Goal: Ask a question: Seek information or help from site administrators or community

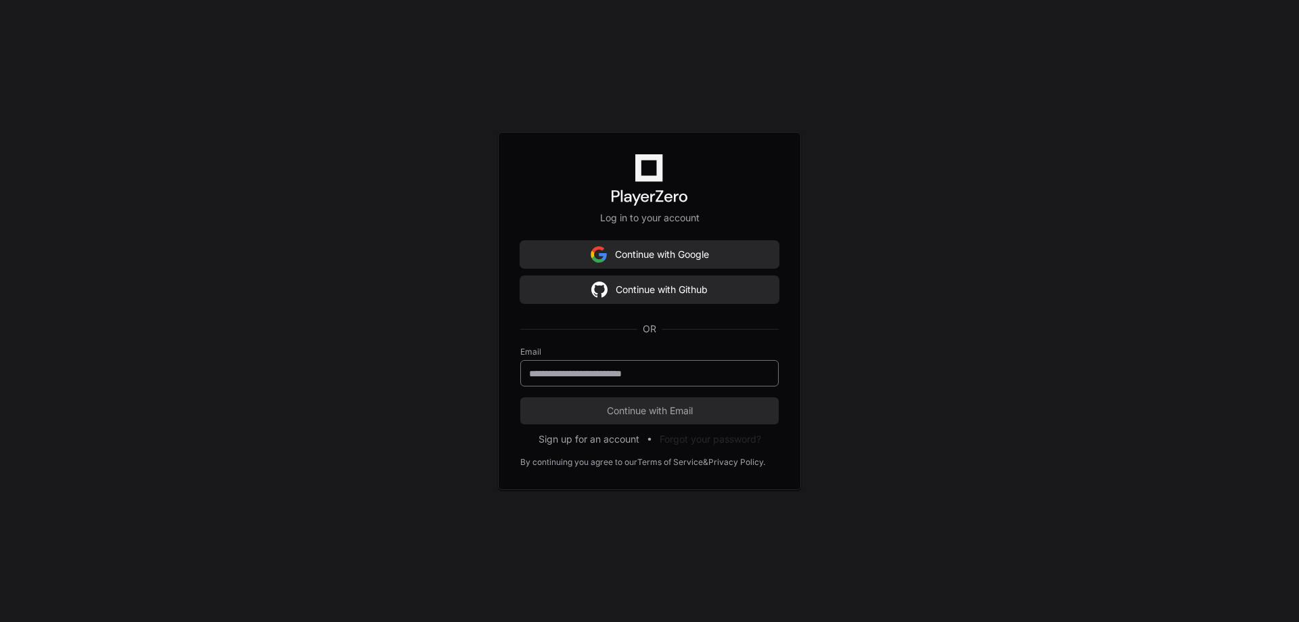
click at [621, 377] on input "email" at bounding box center [649, 374] width 241 height 14
type input "**********"
click at [599, 409] on span "Continue with Email" at bounding box center [649, 411] width 258 height 14
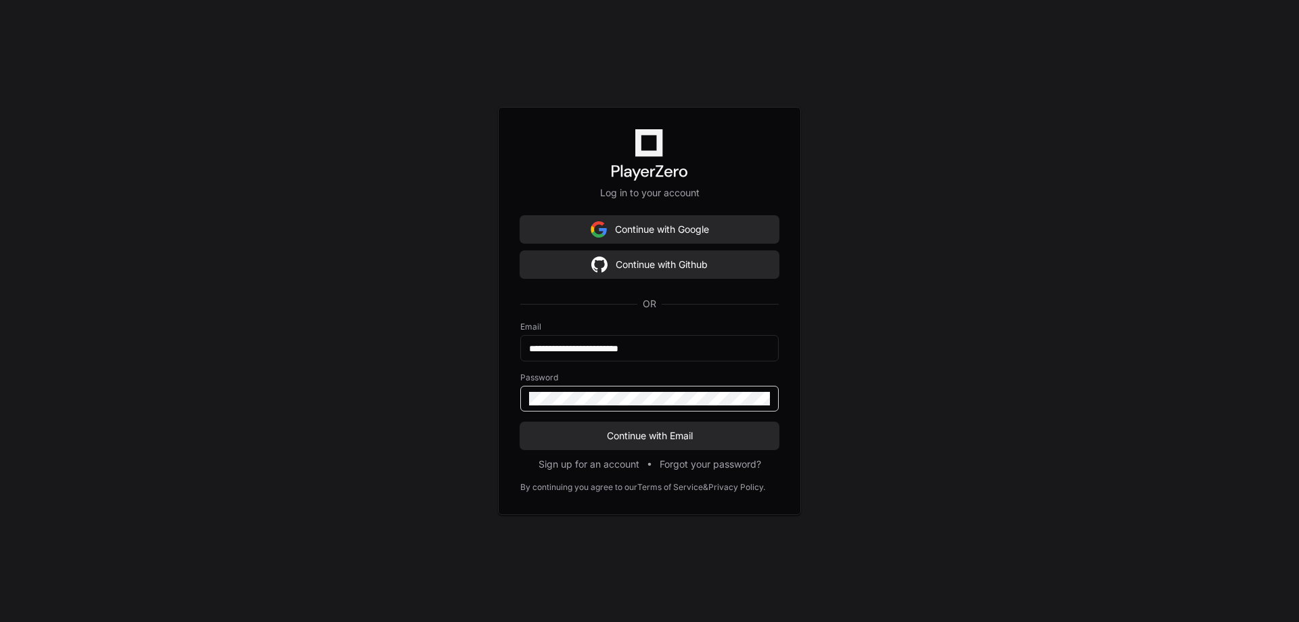
click at [303, 427] on div "**********" at bounding box center [649, 311] width 1299 height 622
click at [605, 434] on span "Continue with Email" at bounding box center [649, 436] width 258 height 14
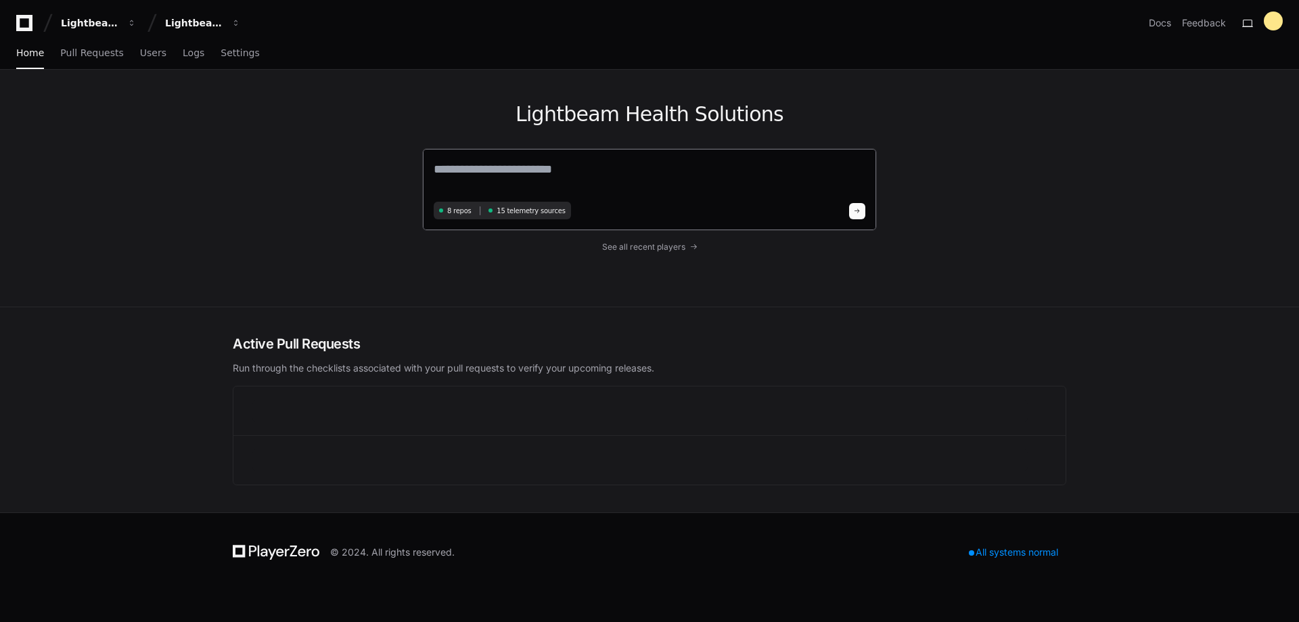
click at [530, 166] on textarea at bounding box center [649, 179] width 431 height 38
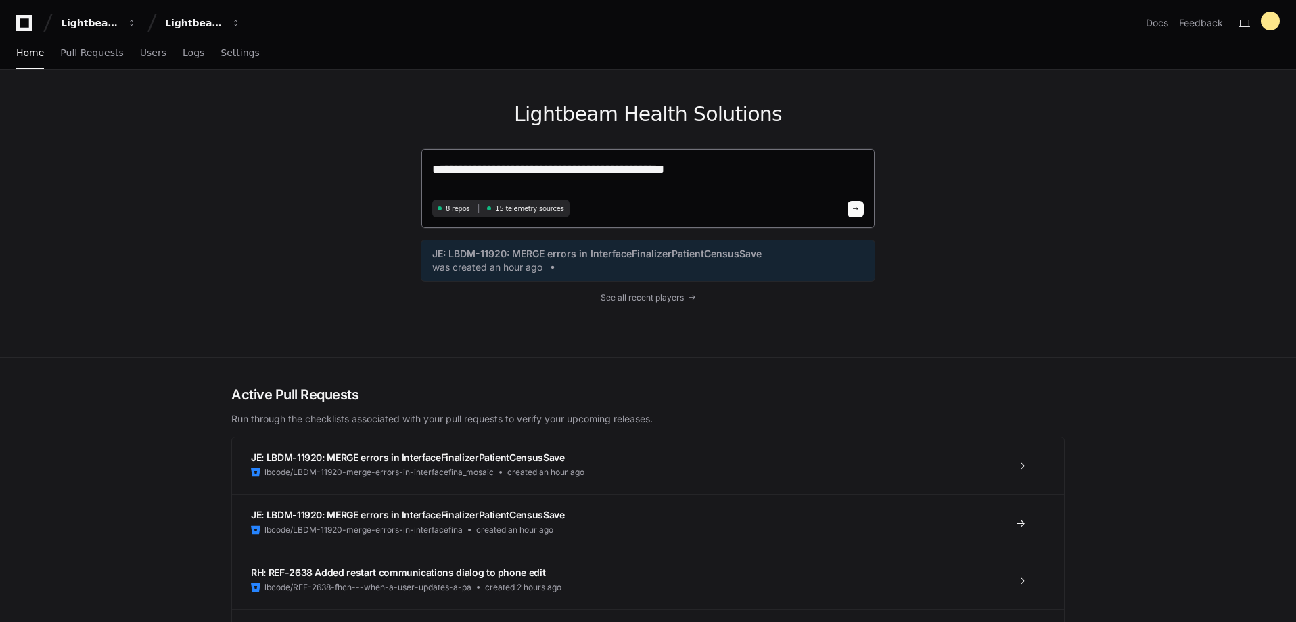
type textarea "**********"
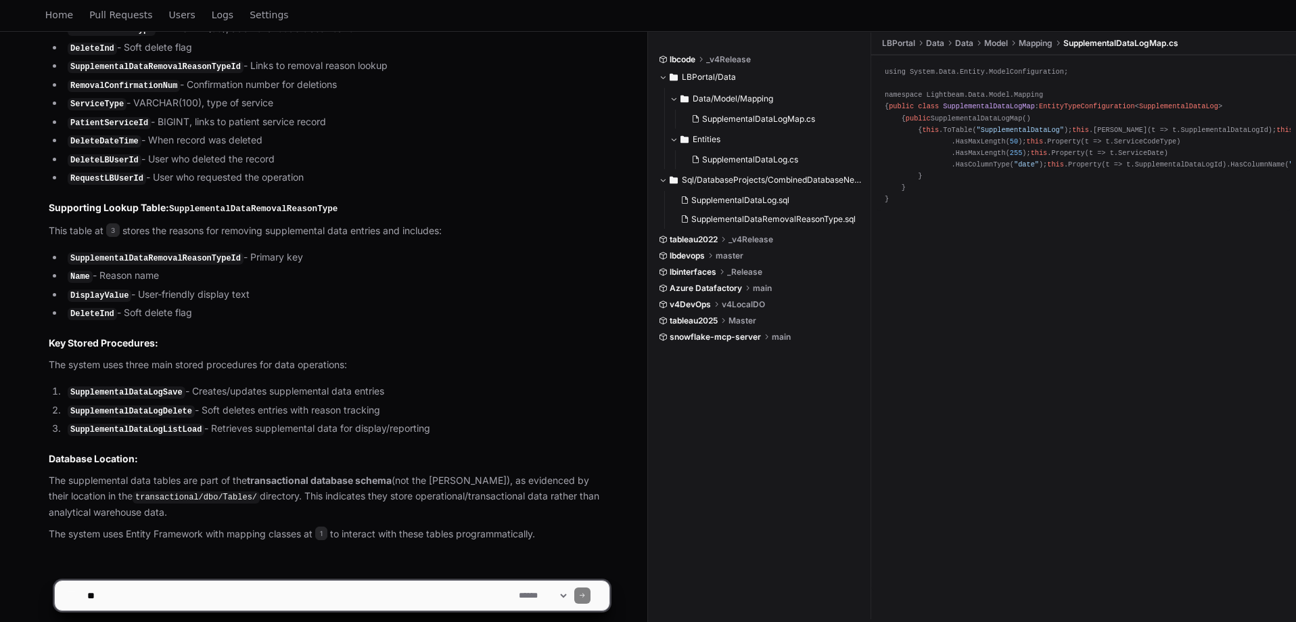
scroll to position [1006, 0]
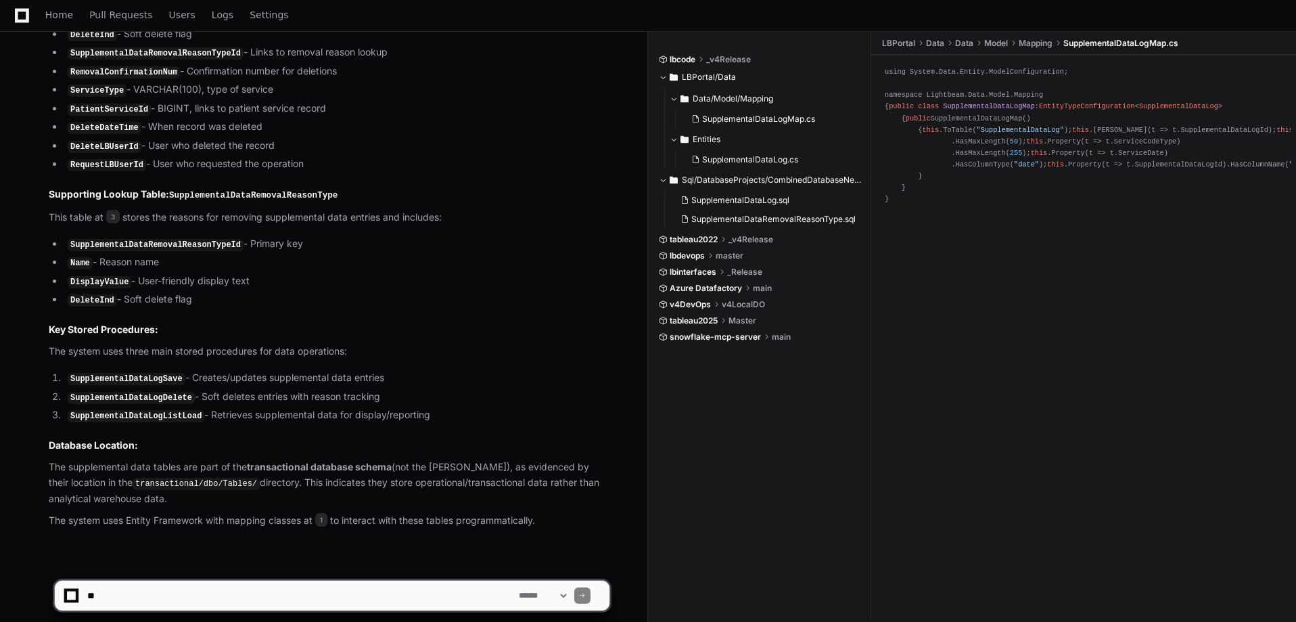
click at [245, 592] on textarea at bounding box center [300, 595] width 431 height 30
click at [203, 592] on textarea at bounding box center [300, 595] width 431 height 30
click at [388, 590] on textarea at bounding box center [300, 595] width 431 height 30
drag, startPoint x: 385, startPoint y: 594, endPoint x: 310, endPoint y: 594, distance: 75.1
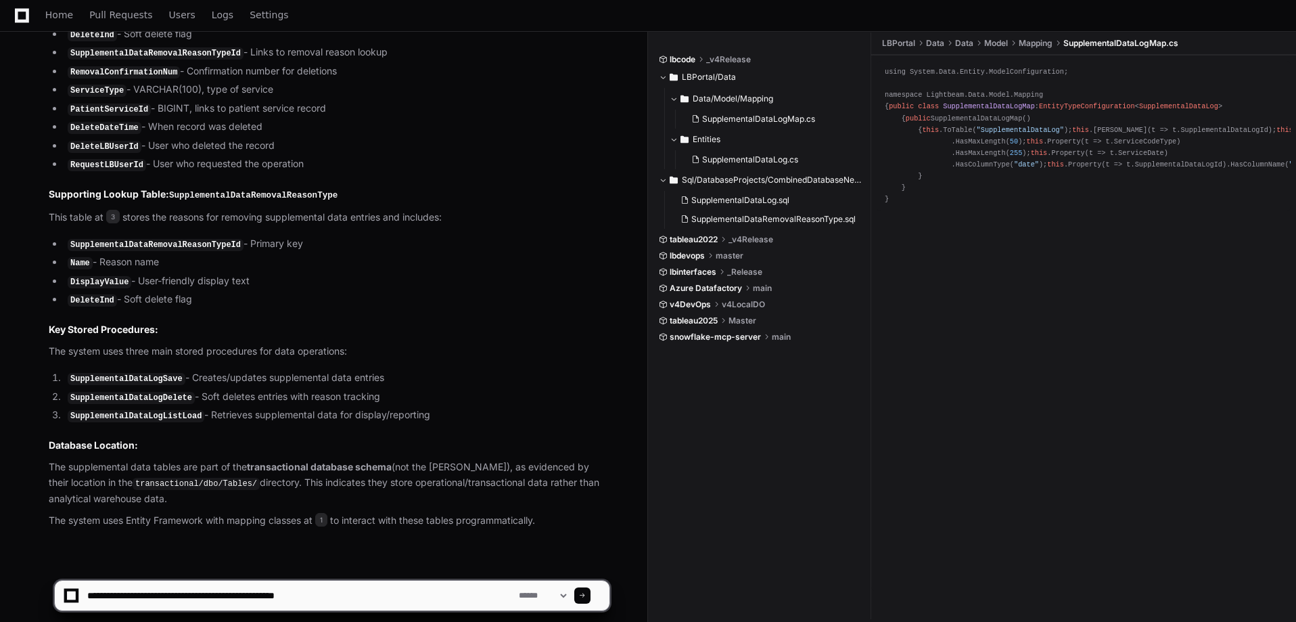
click at [294, 597] on textarea at bounding box center [300, 595] width 431 height 30
click at [358, 593] on textarea at bounding box center [300, 595] width 431 height 30
click at [302, 598] on textarea at bounding box center [300, 595] width 431 height 30
click at [365, 597] on textarea at bounding box center [300, 595] width 431 height 30
type textarea "**********"
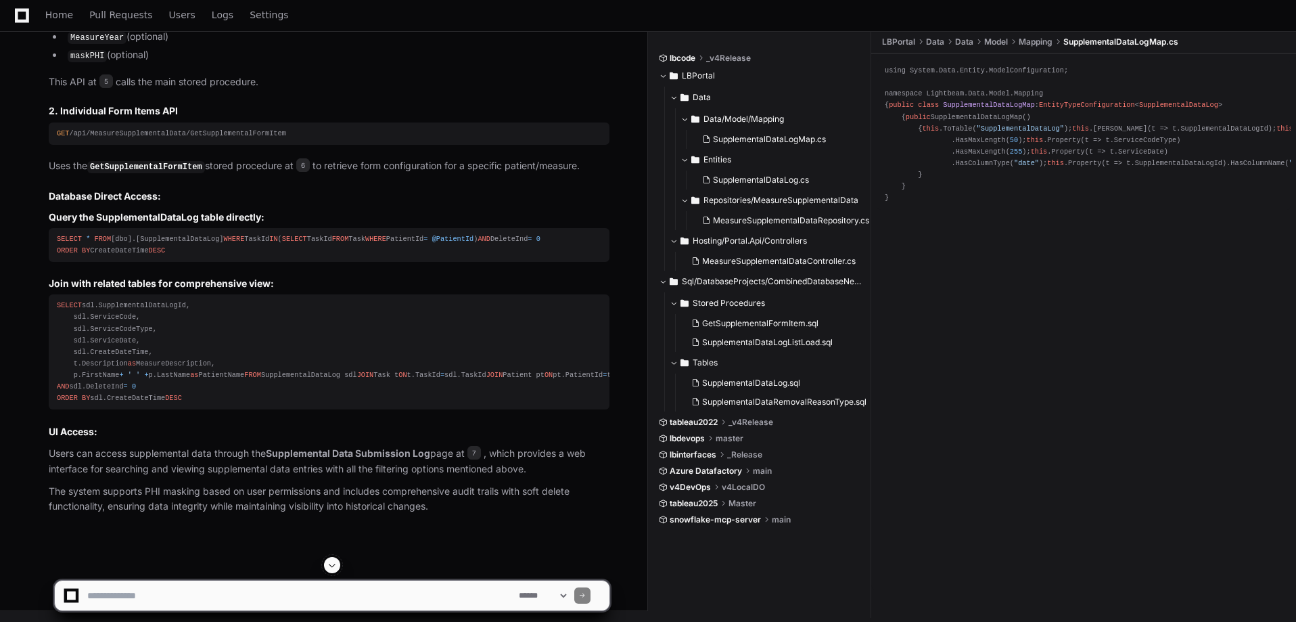
scroll to position [2888, 0]
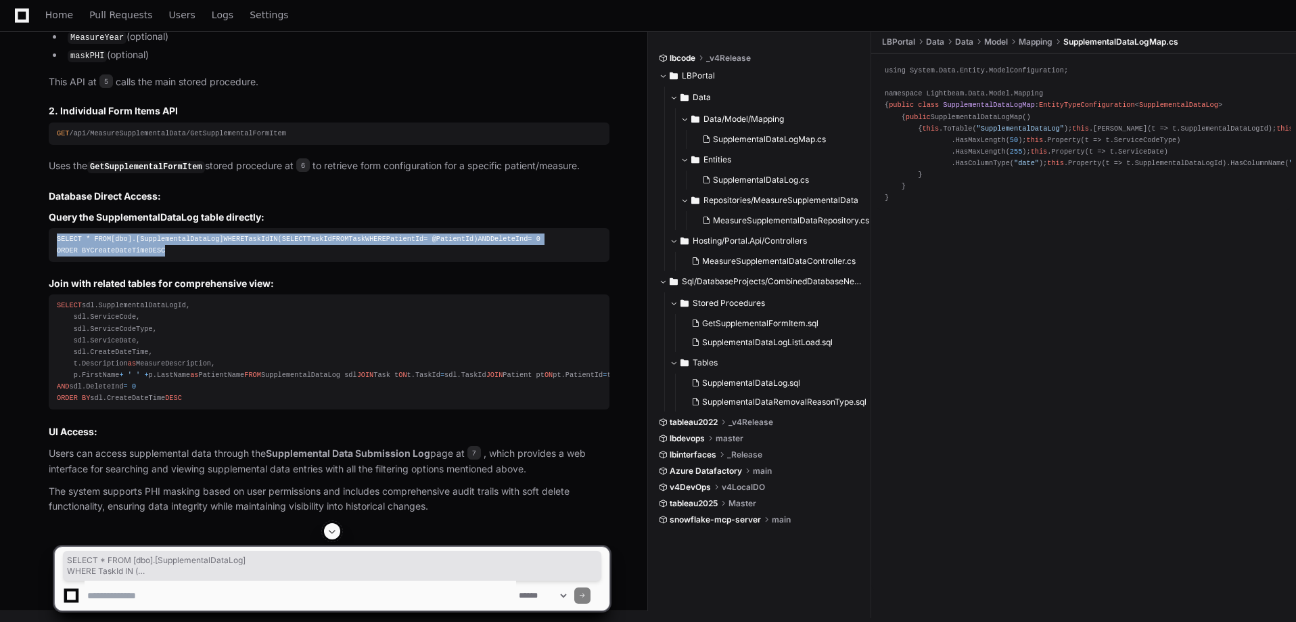
drag, startPoint x: 163, startPoint y: 237, endPoint x: 43, endPoint y: 165, distance: 140.5
copy div "SELECT * FROM [dbo].[SupplementalDataLog] WHERE TaskId IN ( SELECT TaskId FROM …"
click at [264, 233] on div "SELECT * FROM [dbo].[SupplementalDataLog] WHERE TaskId IN ( SELECT TaskId FROM …" at bounding box center [329, 244] width 544 height 23
drag, startPoint x: 155, startPoint y: 230, endPoint x: 48, endPoint y: 160, distance: 127.6
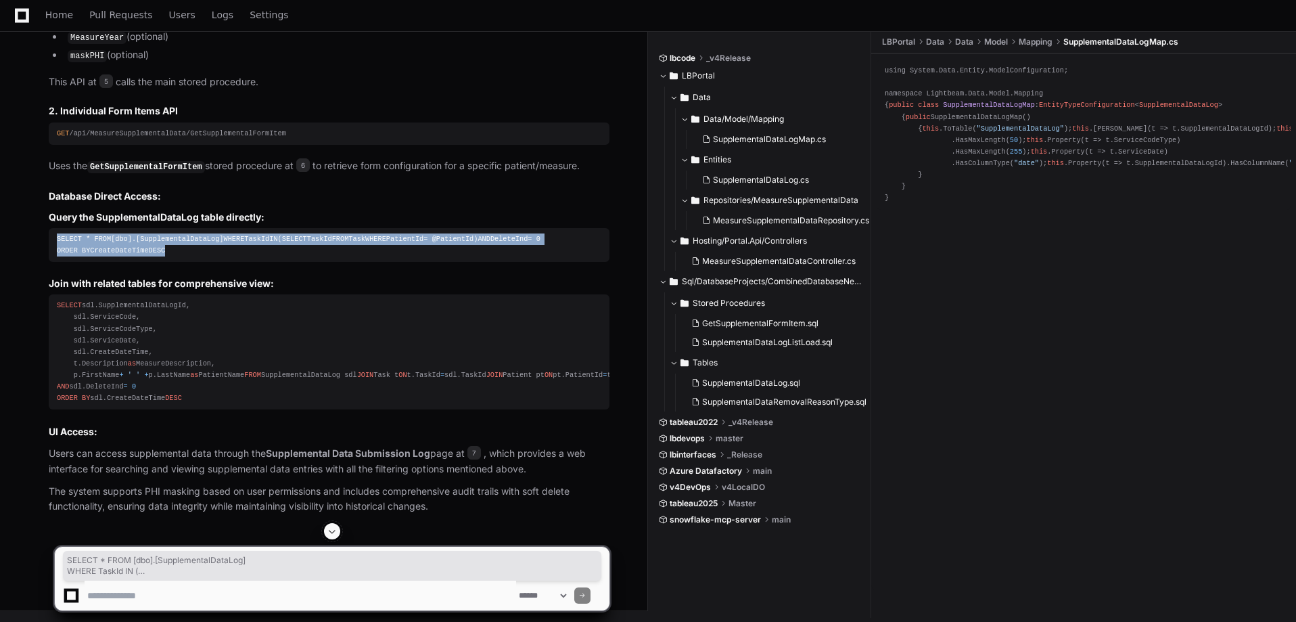
copy div "SELECT * FROM [dbo].[SupplementalDataLog] WHERE TaskId IN ( SELECT TaskId FROM …"
click at [193, 237] on div "SELECT * FROM [dbo].[SupplementalDataLog] WHERE TaskId IN ( SELECT TaskId FROM …" at bounding box center [329, 244] width 544 height 23
drag, startPoint x: 126, startPoint y: 225, endPoint x: 48, endPoint y: 159, distance: 101.7
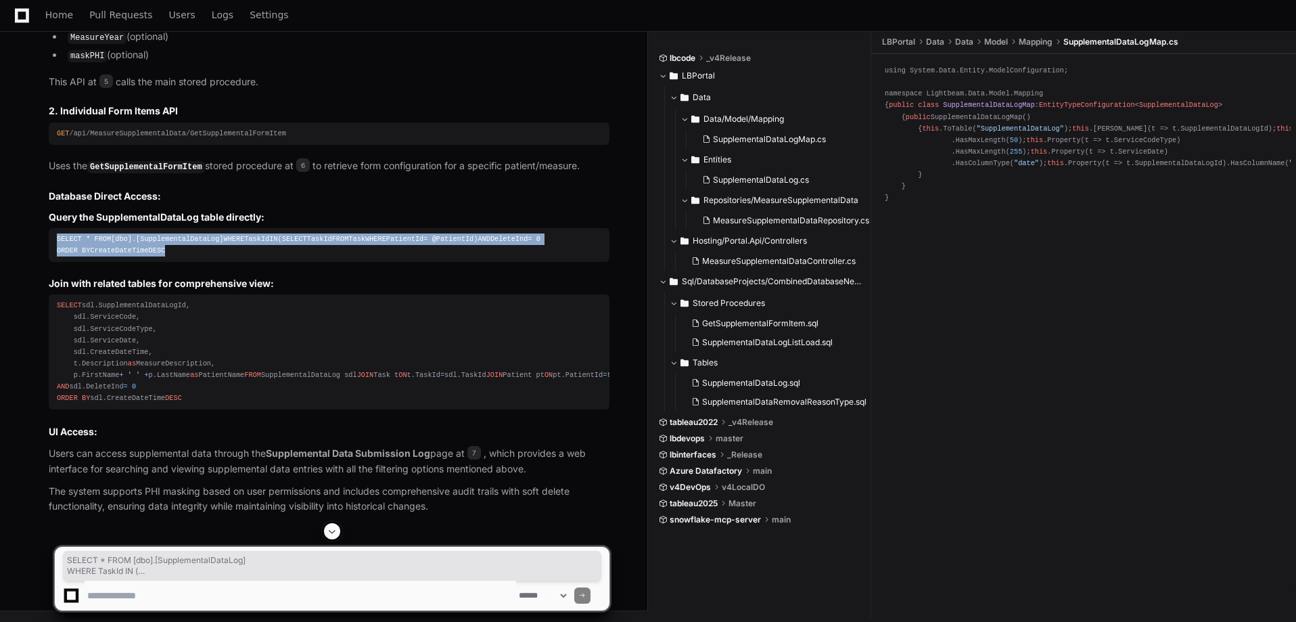
copy div "SELECT * FROM [dbo].[SupplementalDataLog] WHERE TaskId IN ( SELECT TaskId FROM …"
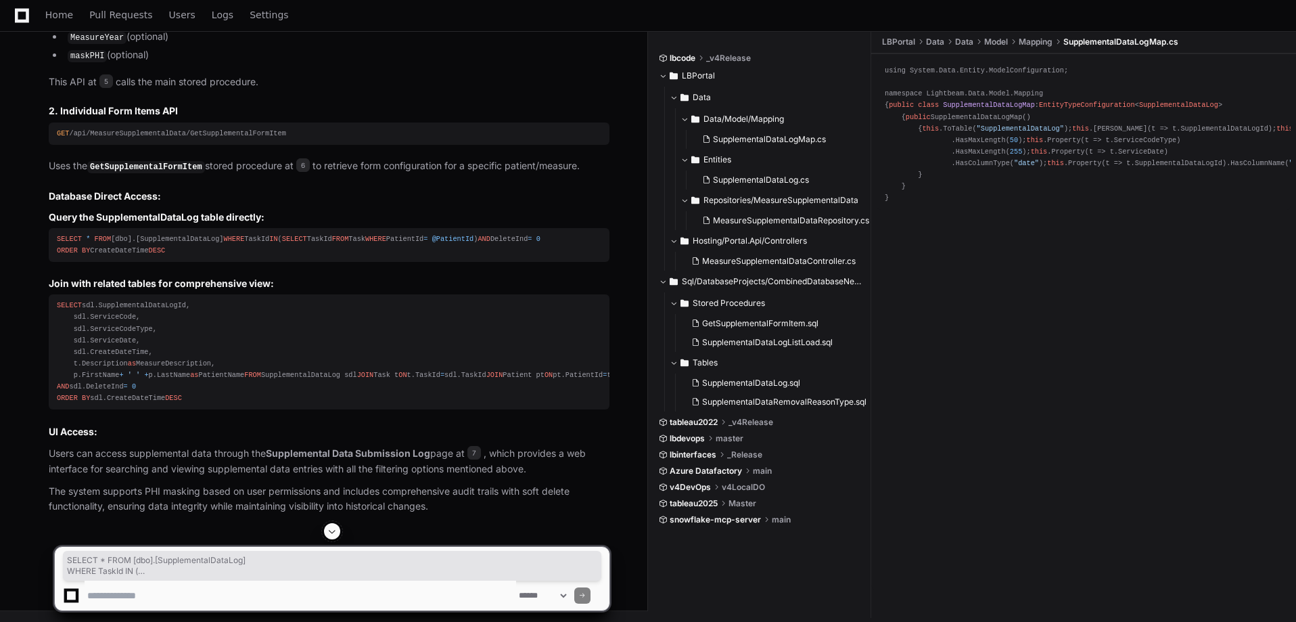
click at [162, 402] on div "SELECT sdl.SupplementalDataLogId, sdl.ServiceCode, sdl.ServiceCodeType, sdl.Ser…" at bounding box center [329, 352] width 544 height 104
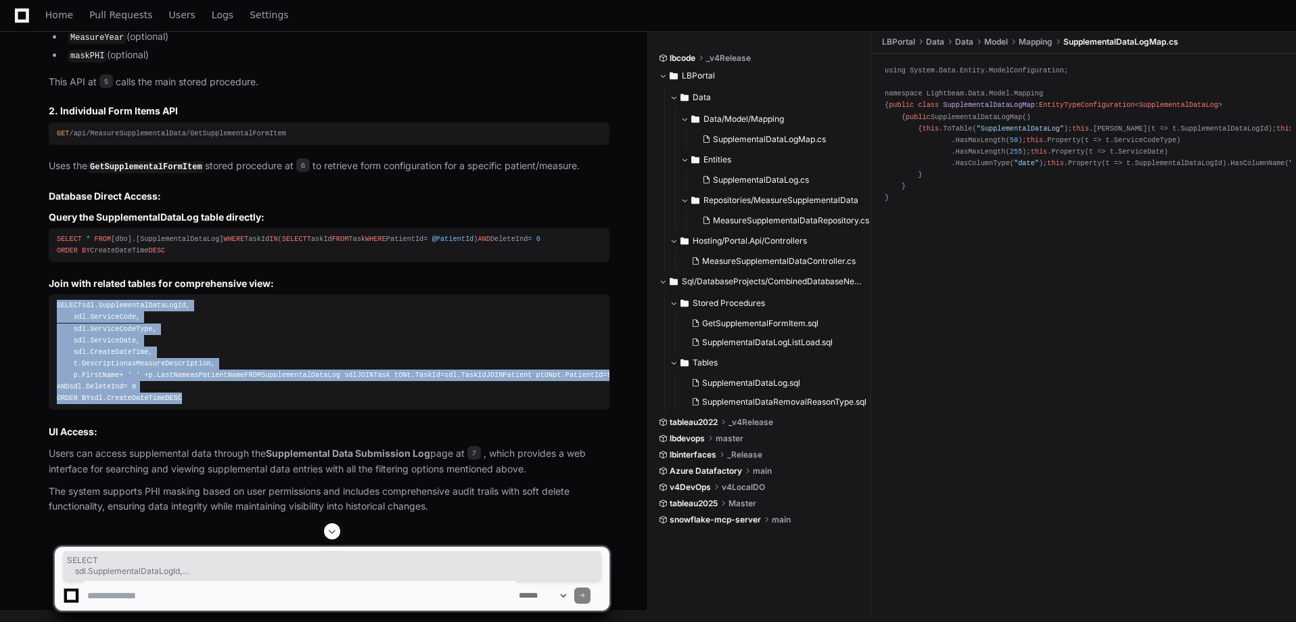
drag, startPoint x: 173, startPoint y: 462, endPoint x: 55, endPoint y: 296, distance: 204.2
click at [55, 296] on pre "SELECT sdl.SupplementalDataLogId, sdl.ServiceCode, sdl.ServiceCodeType, sdl.Ser…" at bounding box center [329, 351] width 561 height 115
copy div "SELECT sdl.SupplementalDataLogId, sdl.ServiceCode, sdl.ServiceCodeType, sdl.Ser…"
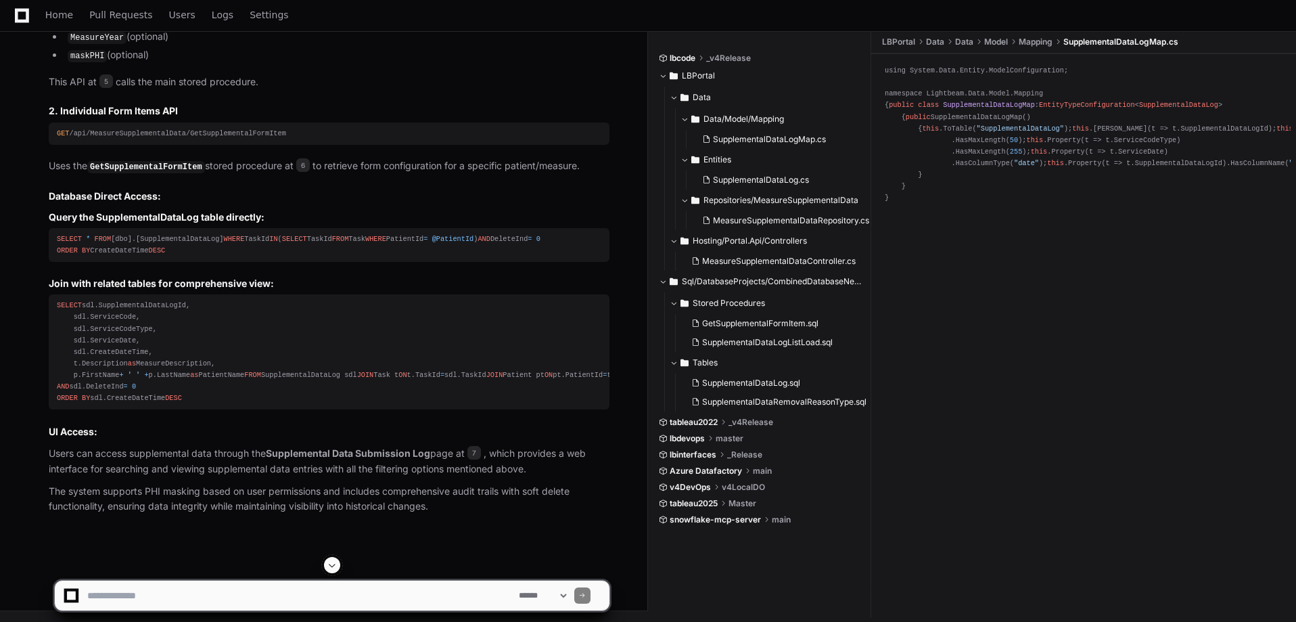
click at [120, 438] on h2 "UI Access:" at bounding box center [329, 432] width 561 height 14
click at [325, 597] on textarea at bounding box center [300, 595] width 431 height 30
type textarea "**********"
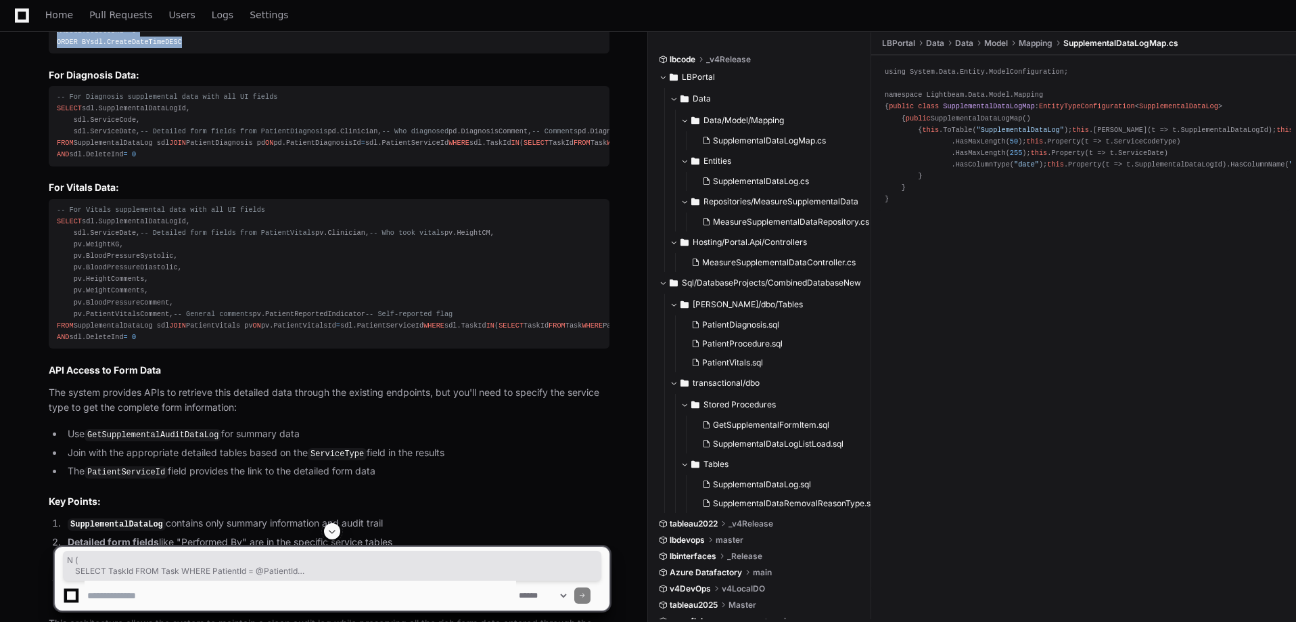
scroll to position [4688, 0]
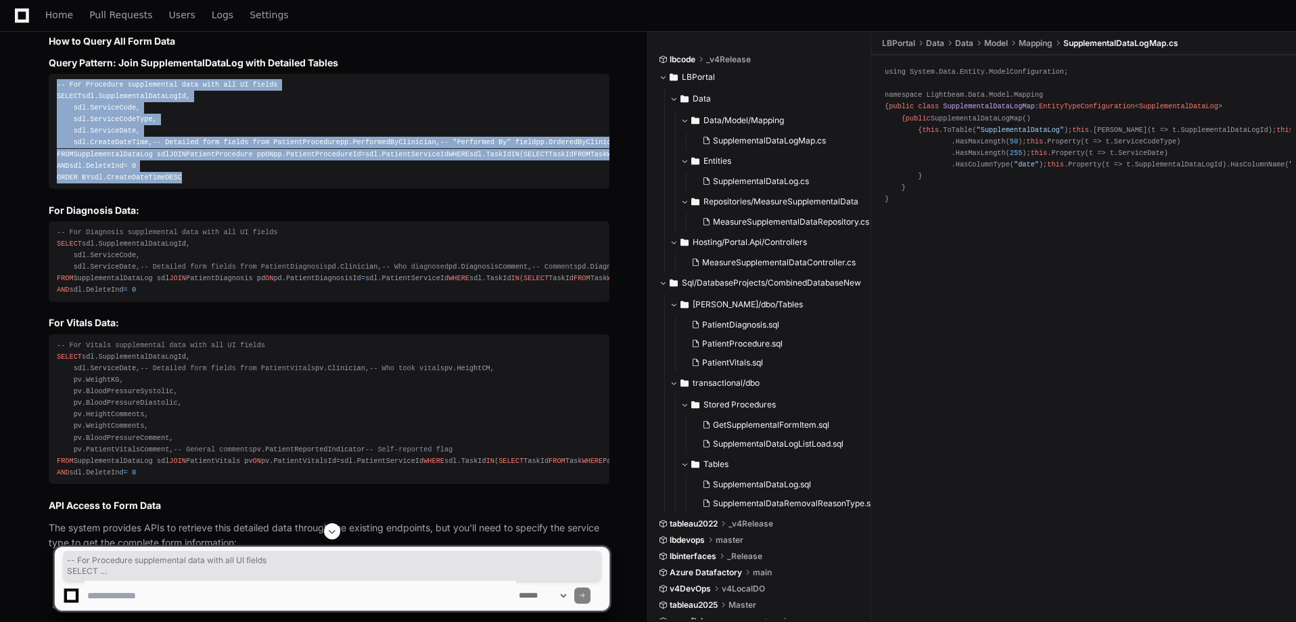
drag, startPoint x: 183, startPoint y: 317, endPoint x: 57, endPoint y: 187, distance: 180.3
click at [57, 183] on div "-- For Procedure supplemental data with all UI fields SELECT sdl.SupplementalDa…" at bounding box center [329, 131] width 544 height 104
click at [178, 183] on div "-- For Procedure supplemental data with all UI fields SELECT sdl.SupplementalDa…" at bounding box center [329, 131] width 544 height 104
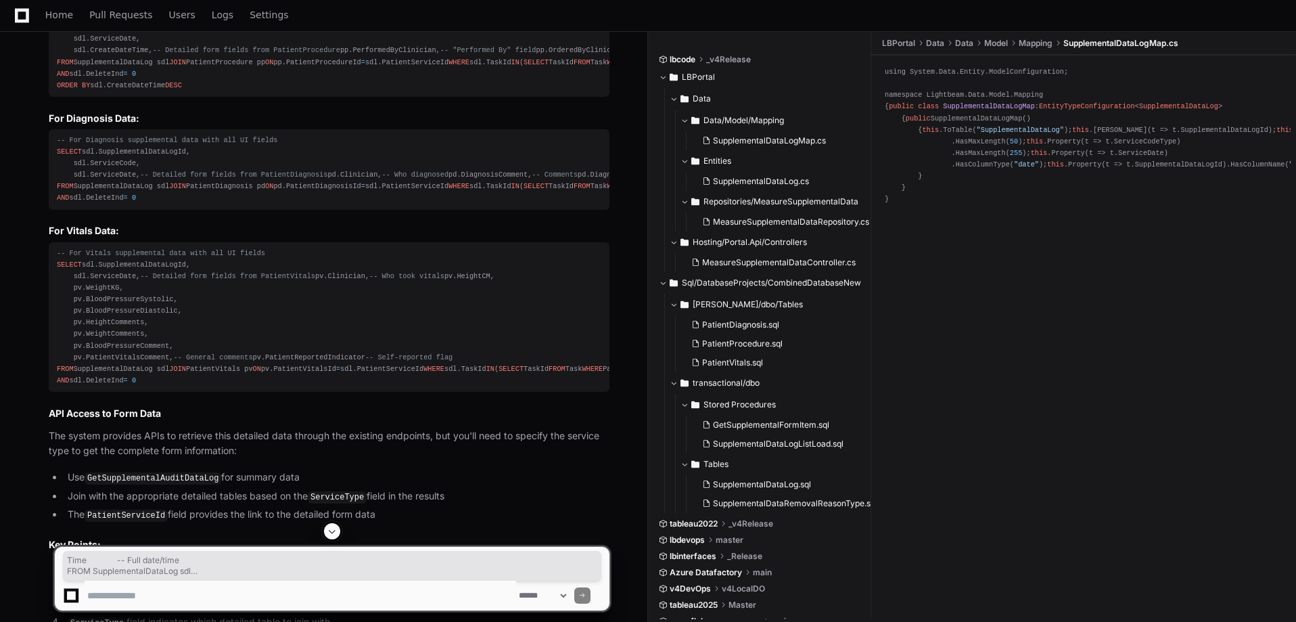
scroll to position [4756, 0]
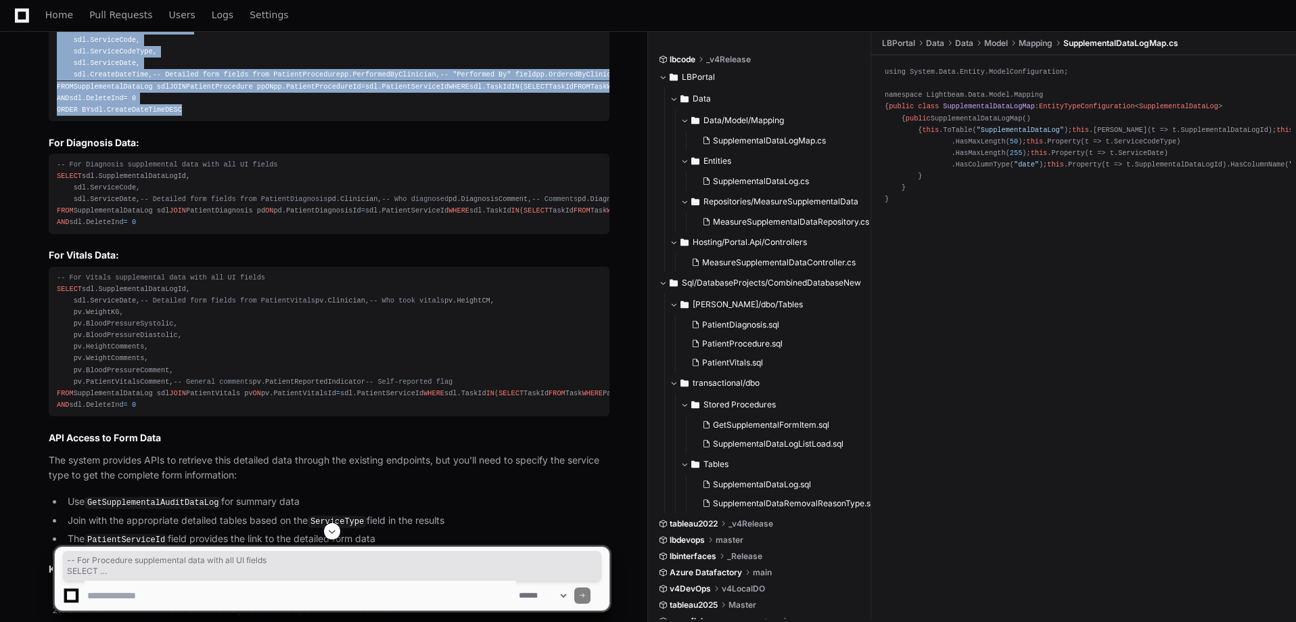
drag, startPoint x: 187, startPoint y: 315, endPoint x: 51, endPoint y: 122, distance: 235.5
click at [51, 121] on pre "-- For Procedure supplemental data with all UI fields SELECT sdl.SupplementalDa…" at bounding box center [329, 63] width 561 height 115
copy div "-- For Procedure supplemental data with all UI fields SELECT sdl.SupplementalDa…"
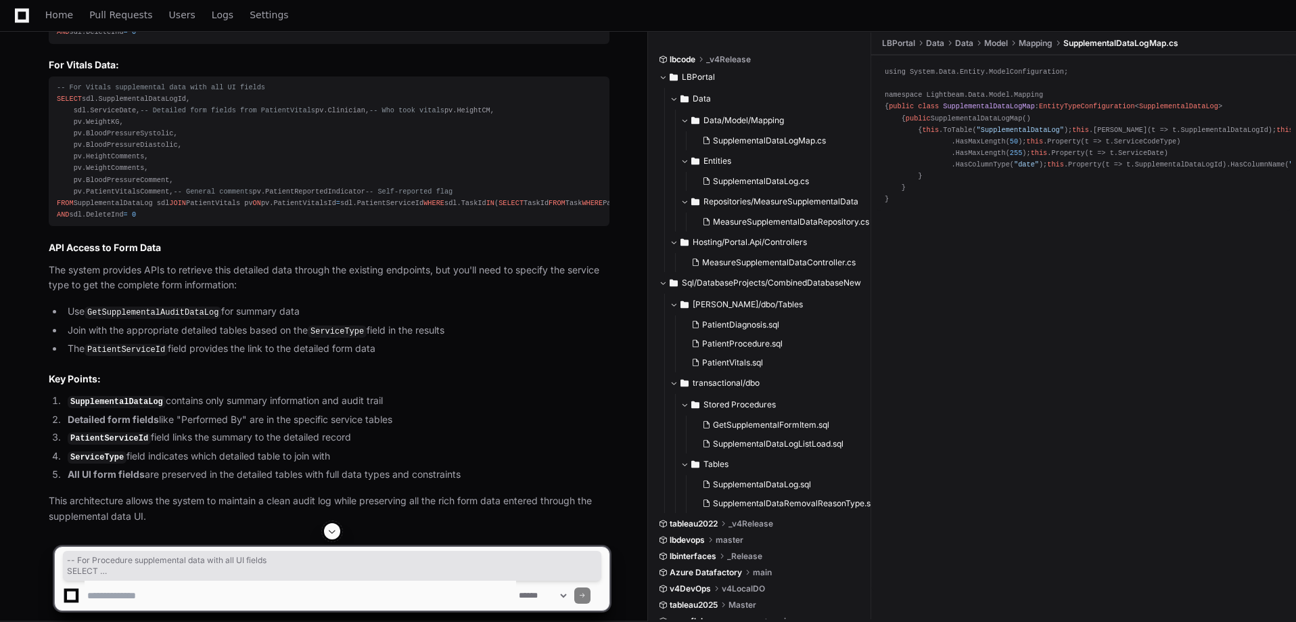
scroll to position [4959, 0]
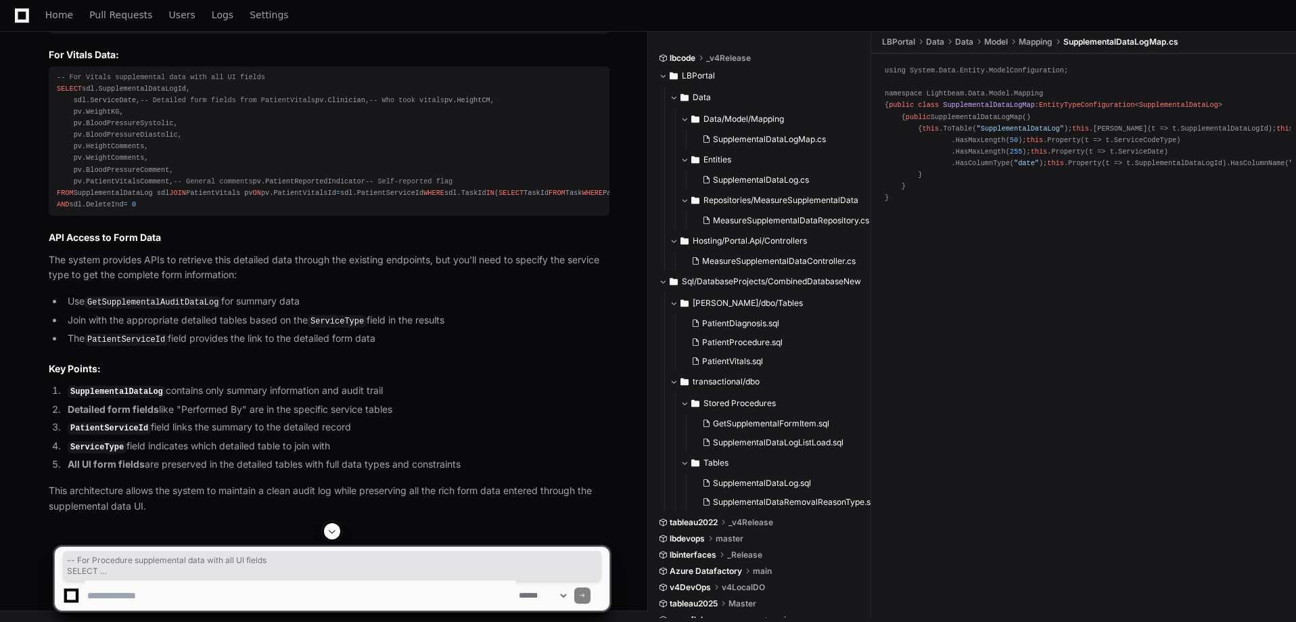
drag, startPoint x: 143, startPoint y: 455, endPoint x: 53, endPoint y: 241, distance: 232.5
copy div "-- For Diagnosis supplemental data with all UI fields SELECT sdl.SupplementalDa…"
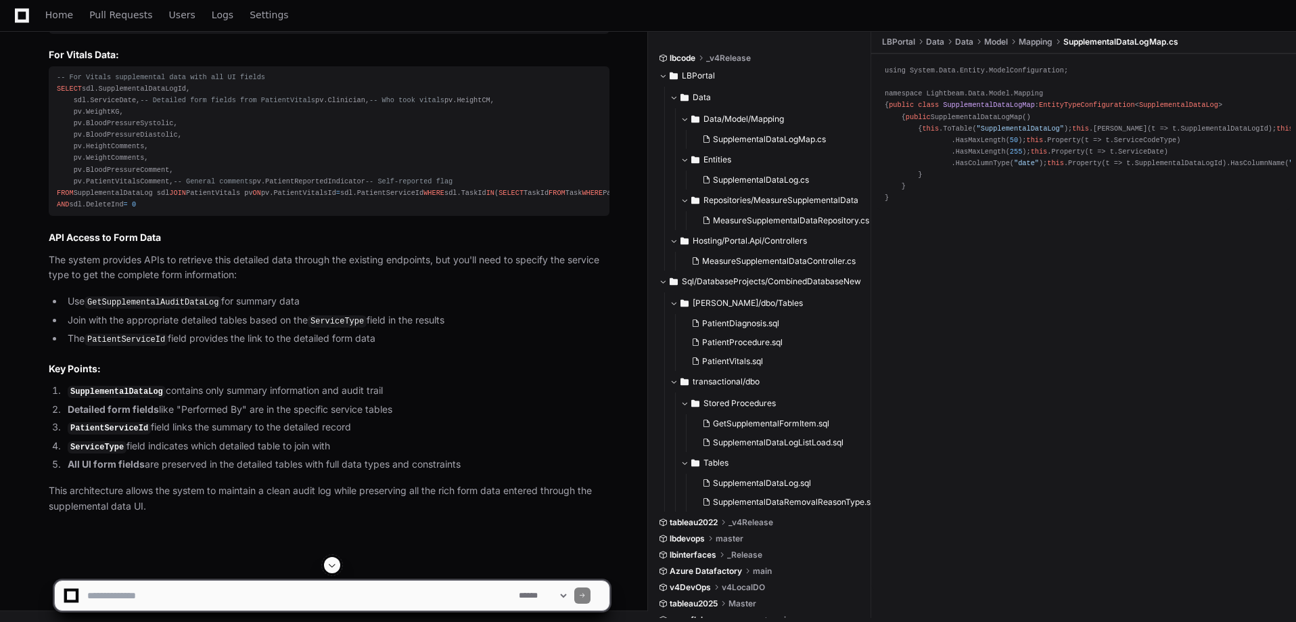
click at [217, 211] on div "-- For Vitals supplemental data with all UI fields SELECT sdl.SupplementalDataL…" at bounding box center [329, 141] width 544 height 139
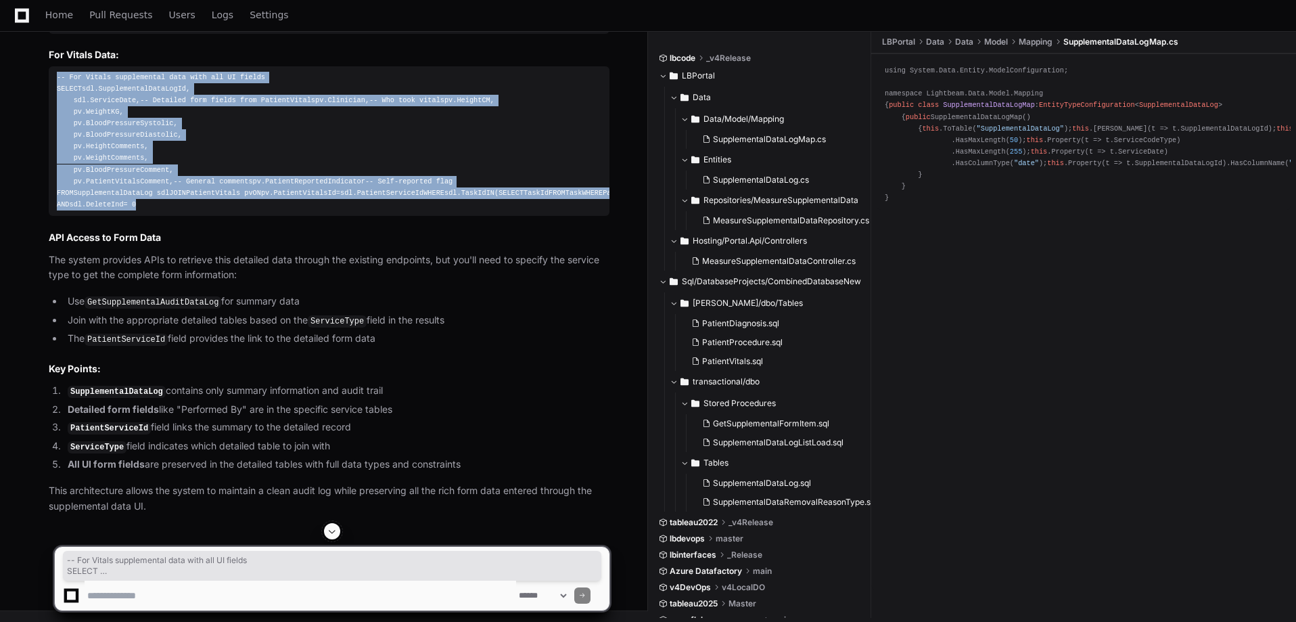
drag, startPoint x: 144, startPoint y: 481, endPoint x: 54, endPoint y: 244, distance: 253.2
click at [54, 216] on pre "-- For Vitals supplemental data with all UI fields SELECT sdl.SupplementalDataL…" at bounding box center [329, 141] width 561 height 150
copy div "-- For Vitals supplemental data with all UI fields SELECT sdl.SupplementalDataL…"
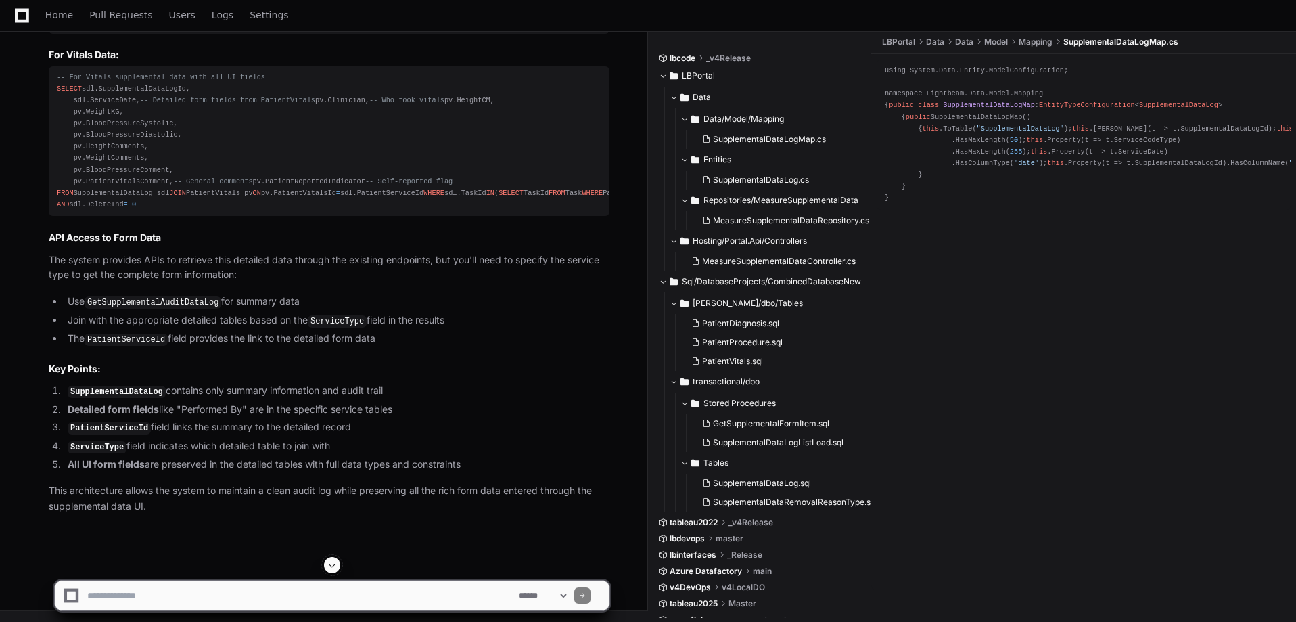
scroll to position [5506, 0]
click at [273, 588] on textarea at bounding box center [300, 595] width 431 height 30
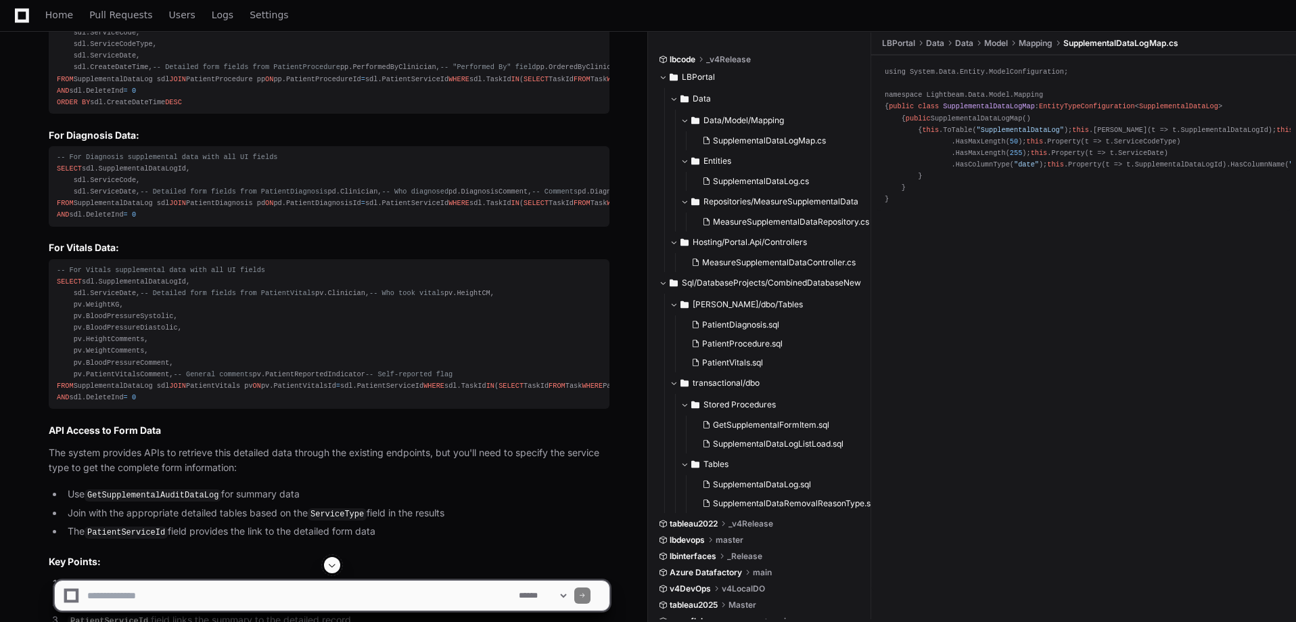
scroll to position [4762, 0]
click at [297, 592] on textarea at bounding box center [300, 595] width 431 height 30
type textarea "**********"
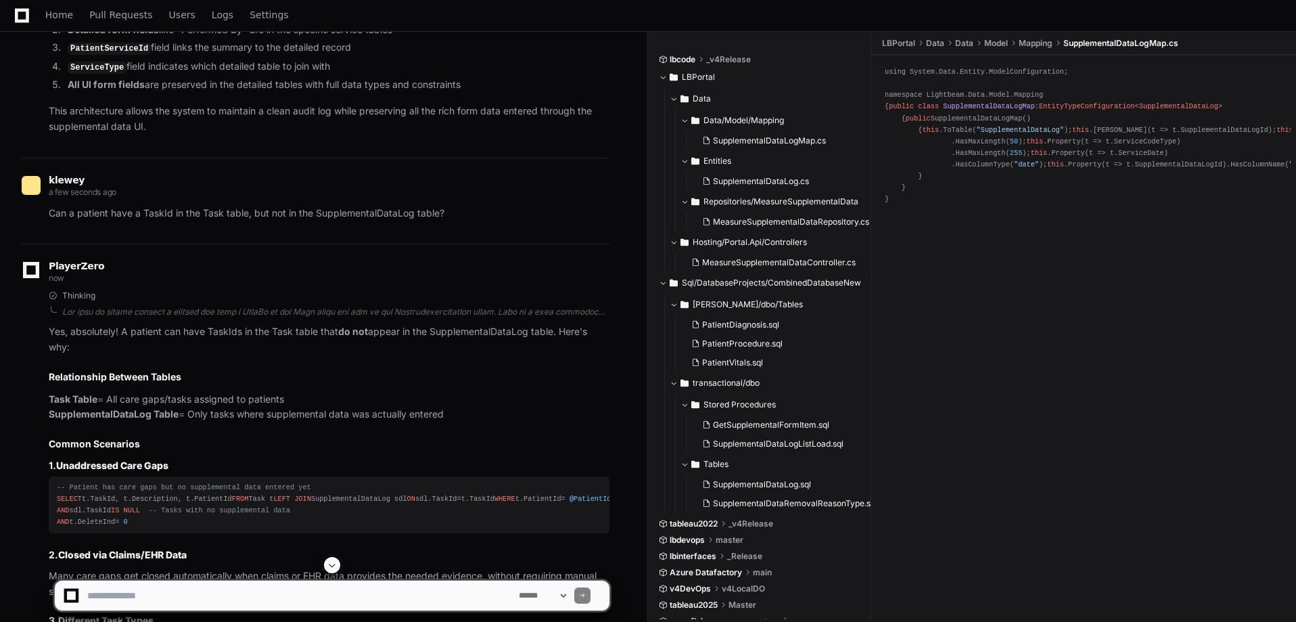
scroll to position [5312, 0]
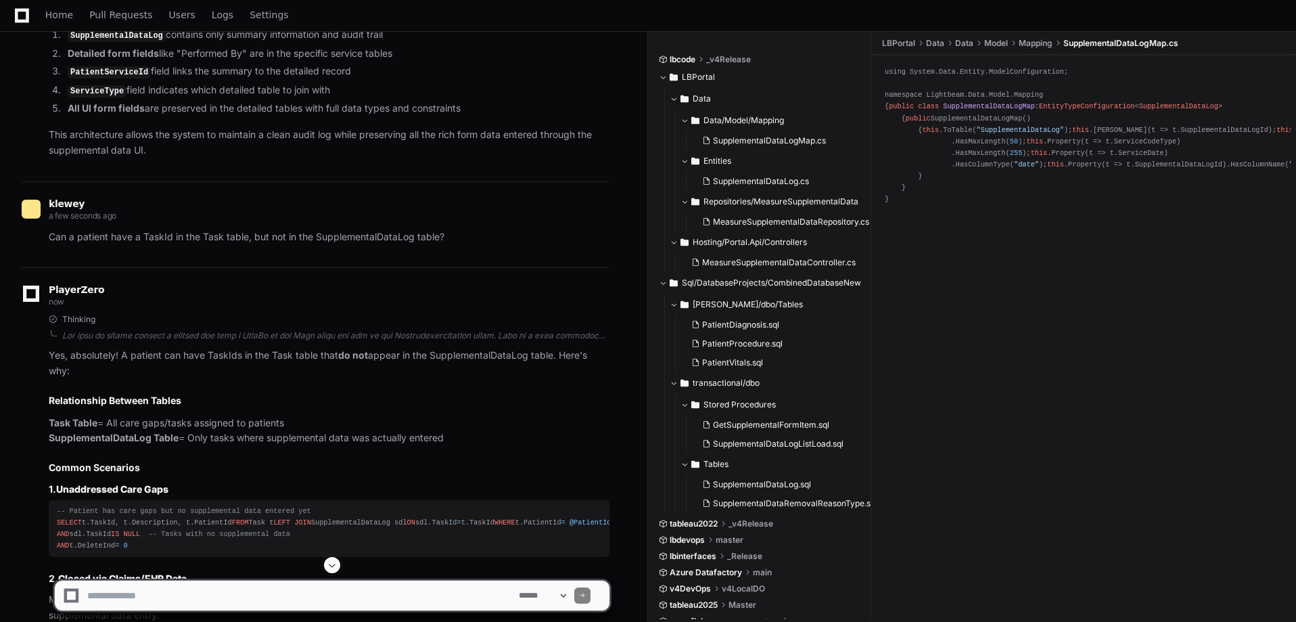
click at [264, 604] on textarea at bounding box center [300, 595] width 431 height 30
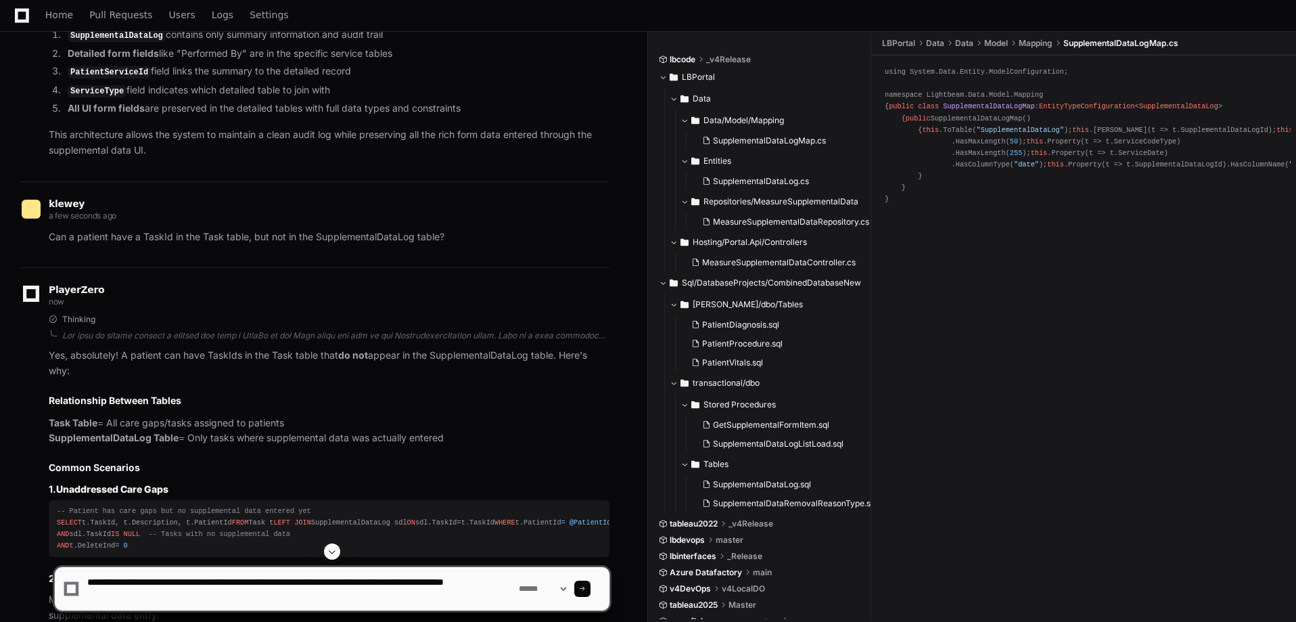
type textarea "**********"
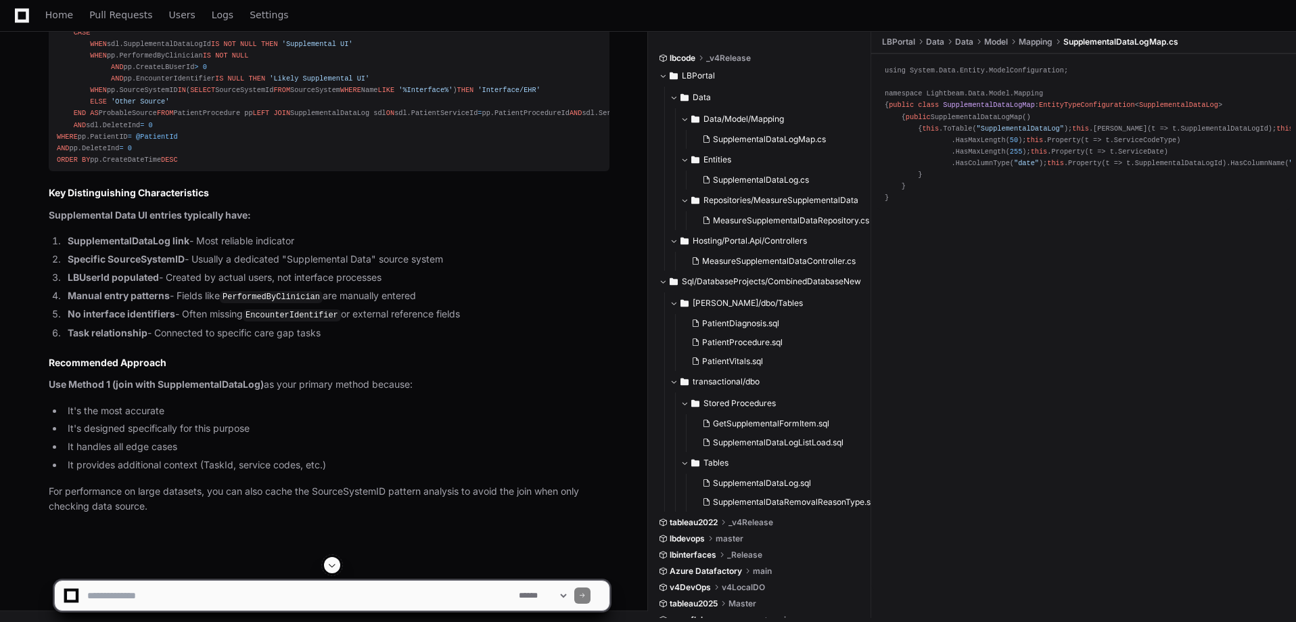
scroll to position [7991, 0]
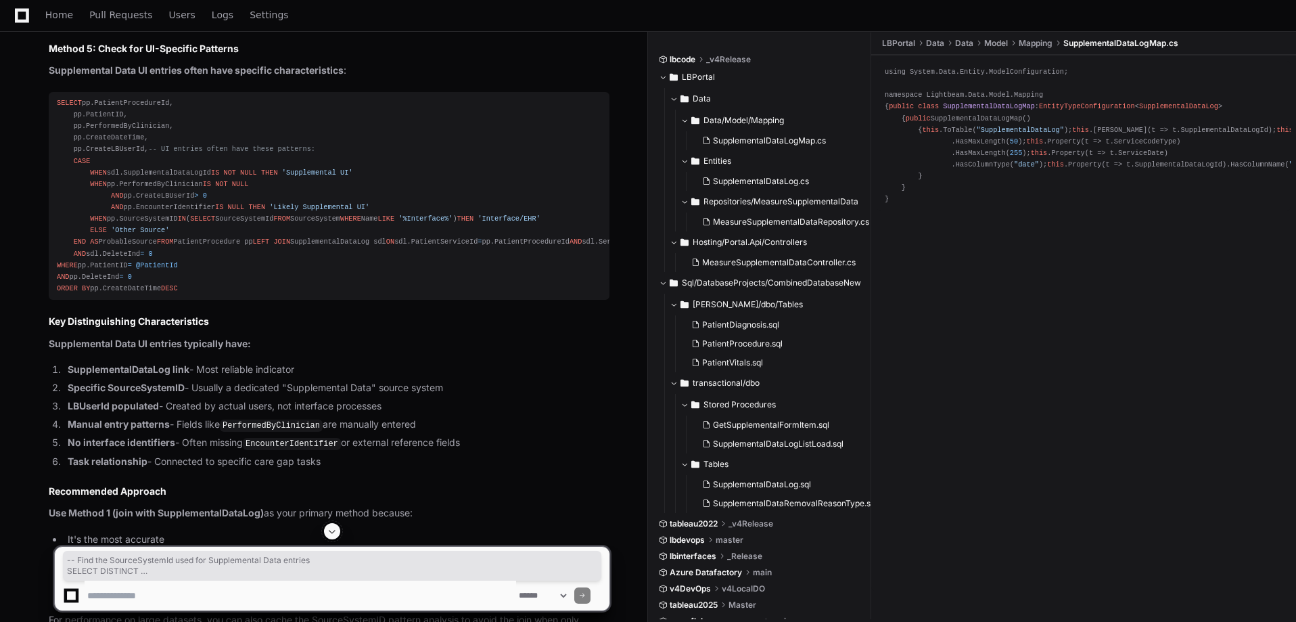
drag, startPoint x: 162, startPoint y: 369, endPoint x: 56, endPoint y: 253, distance: 157.0
copy div "-- Find the SourceSystemId used for Supplemental Data entries SELECT DISTINCT p…"
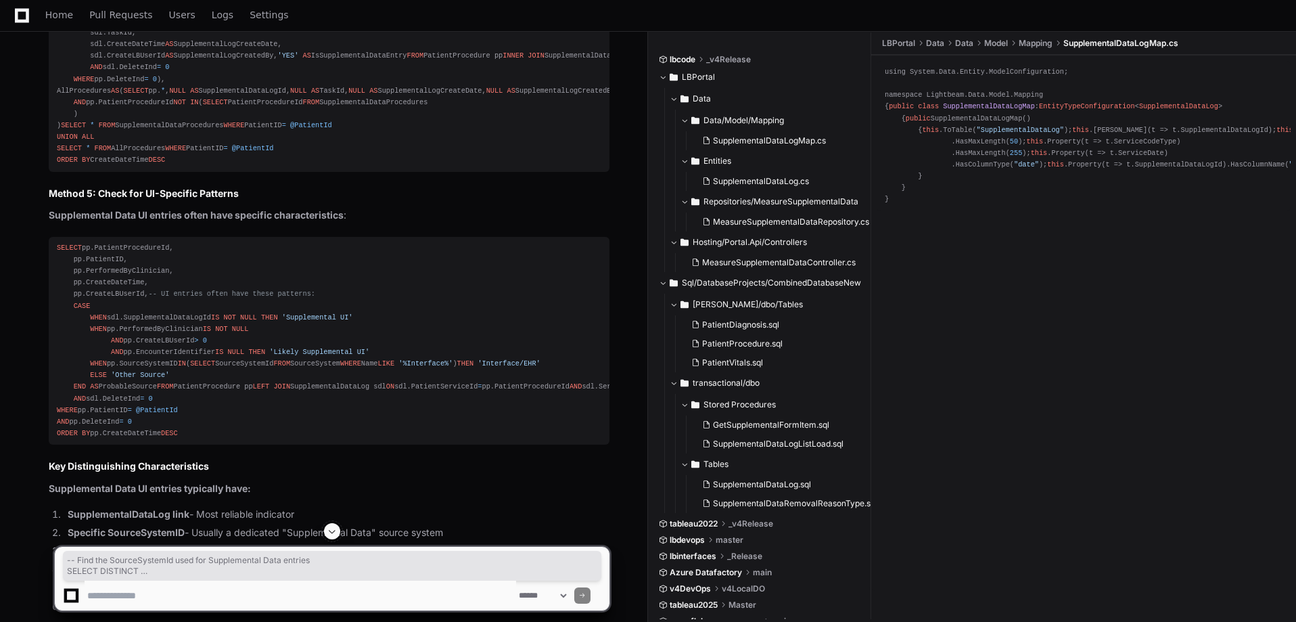
scroll to position [7721, 0]
